Goal: Check status: Check status

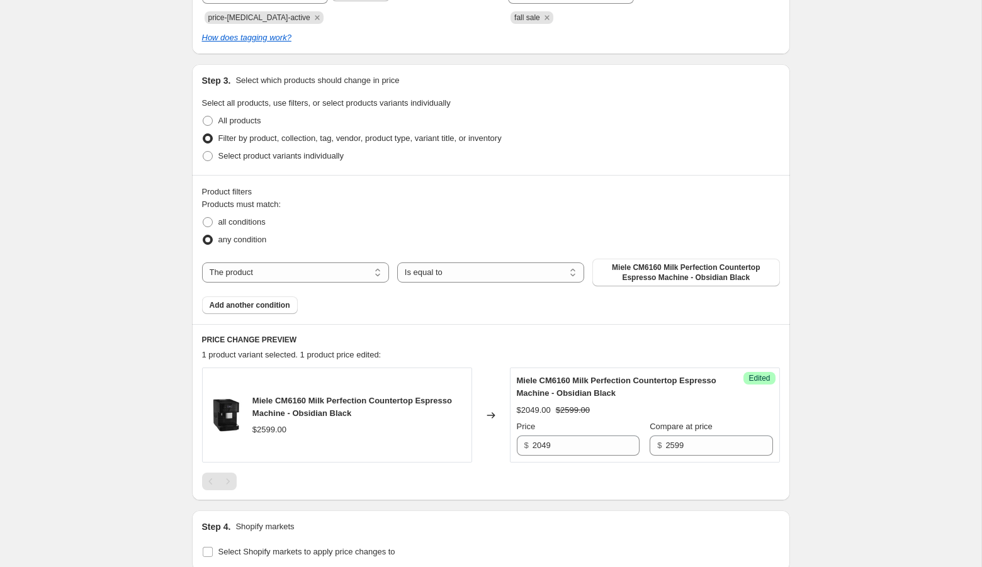
scroll to position [340, 0]
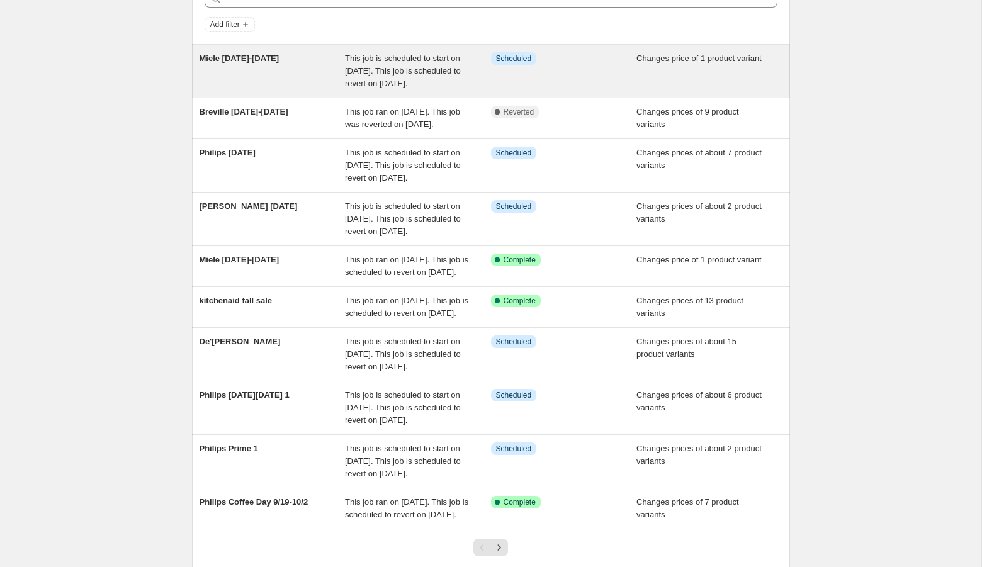
scroll to position [69, 0]
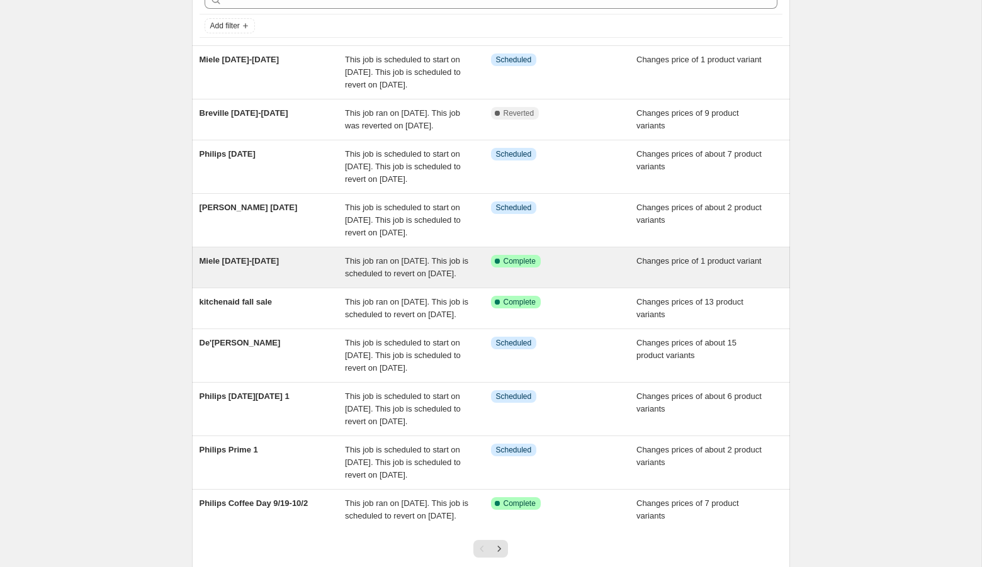
click at [296, 280] on div "Miele [DATE]-[DATE]" at bounding box center [273, 267] width 146 height 25
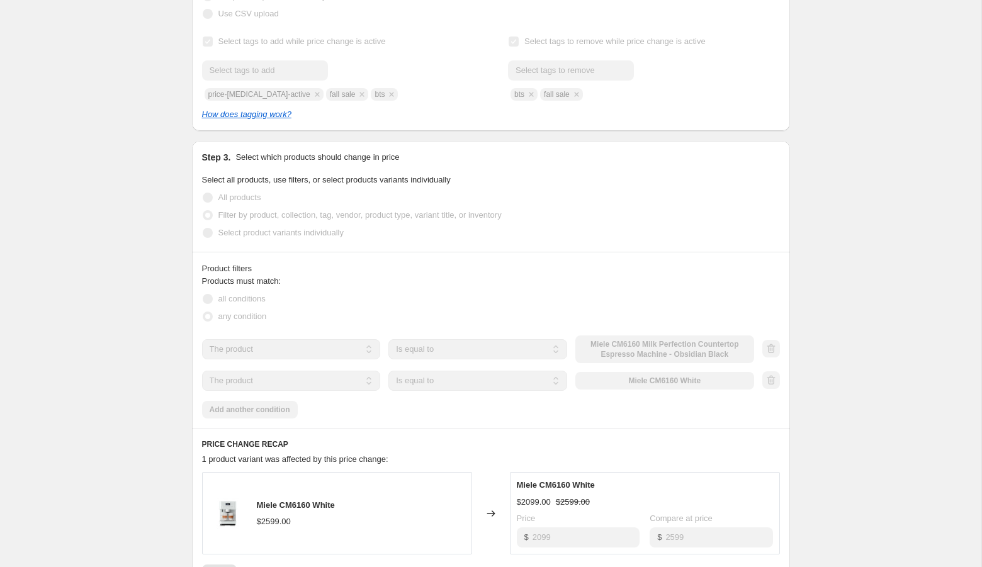
scroll to position [296, 0]
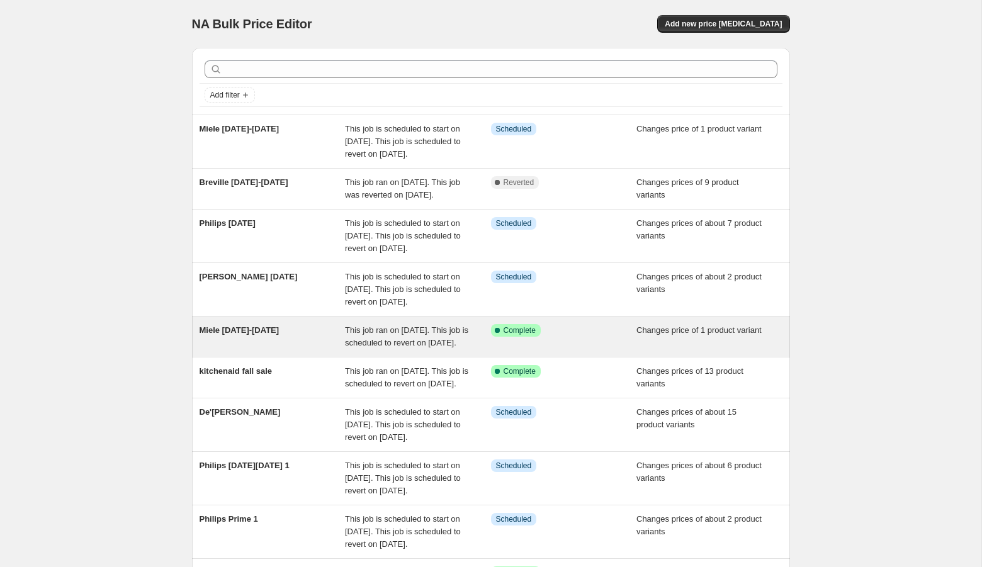
click at [373, 349] on div "This job ran on [DATE]. This job is scheduled to revert on [DATE]." at bounding box center [418, 336] width 146 height 25
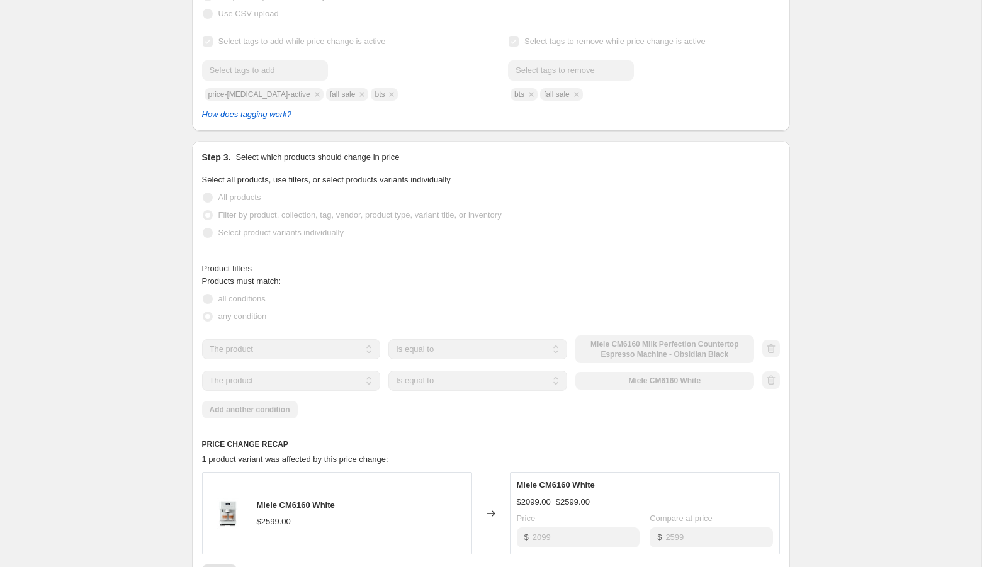
scroll to position [339, 0]
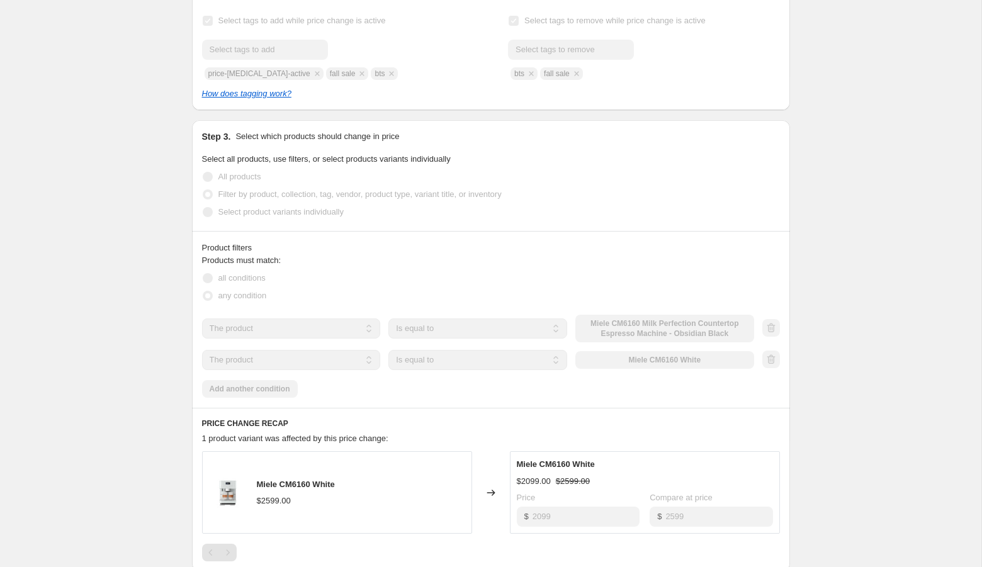
click at [633, 339] on div "The product The product's collection The product's tag The product's vendor The…" at bounding box center [478, 329] width 552 height 28
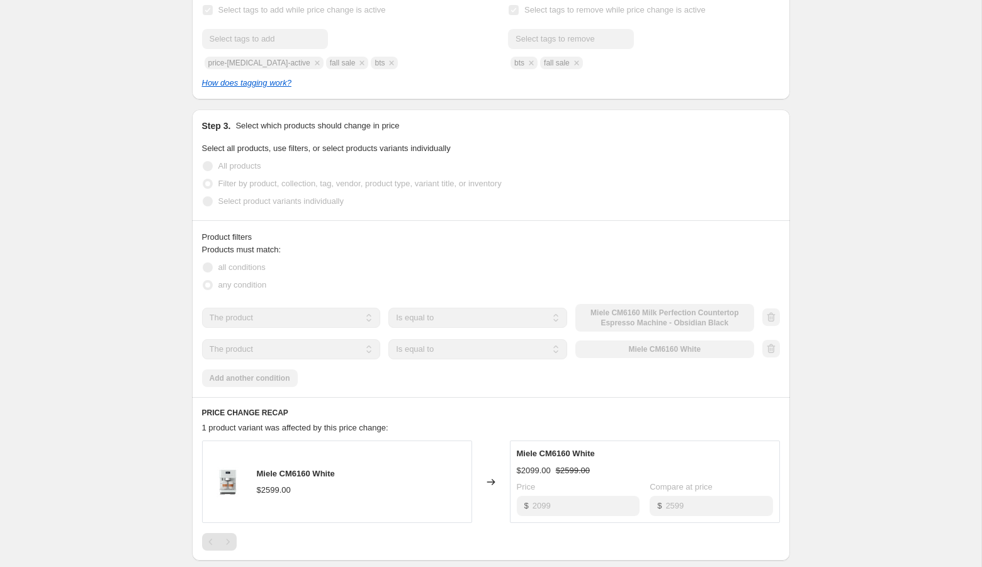
scroll to position [351, 0]
click at [617, 319] on div "The product The product's collection The product's tag The product's vendor The…" at bounding box center [478, 317] width 552 height 28
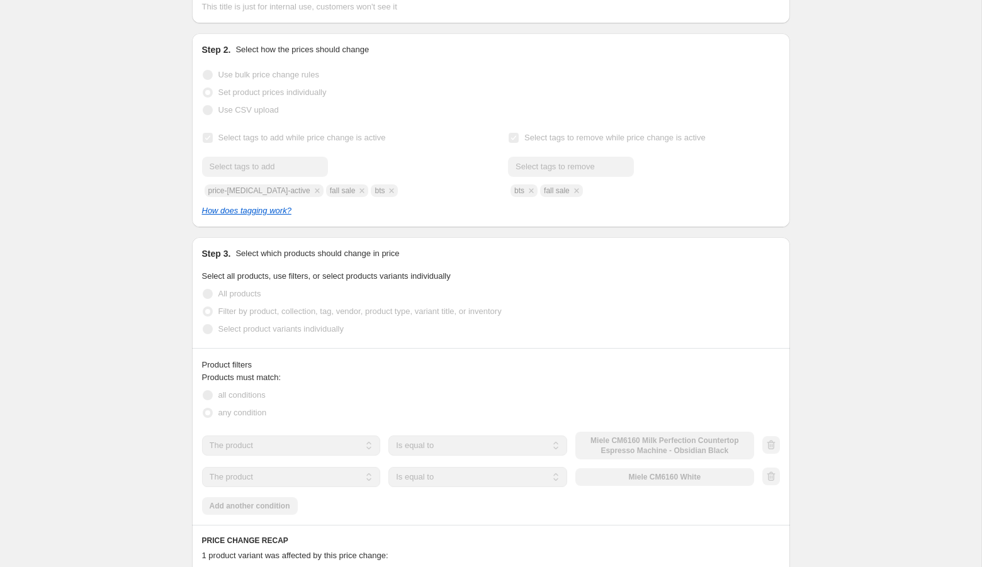
scroll to position [116, 0]
